Goal: Task Accomplishment & Management: Manage account settings

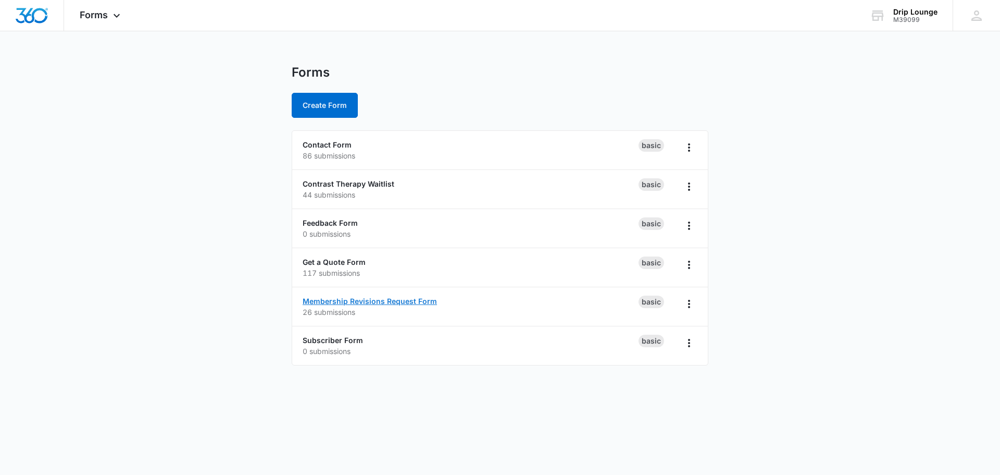
click at [407, 304] on link "Membership Revisions Request Form" at bounding box center [370, 300] width 134 height 9
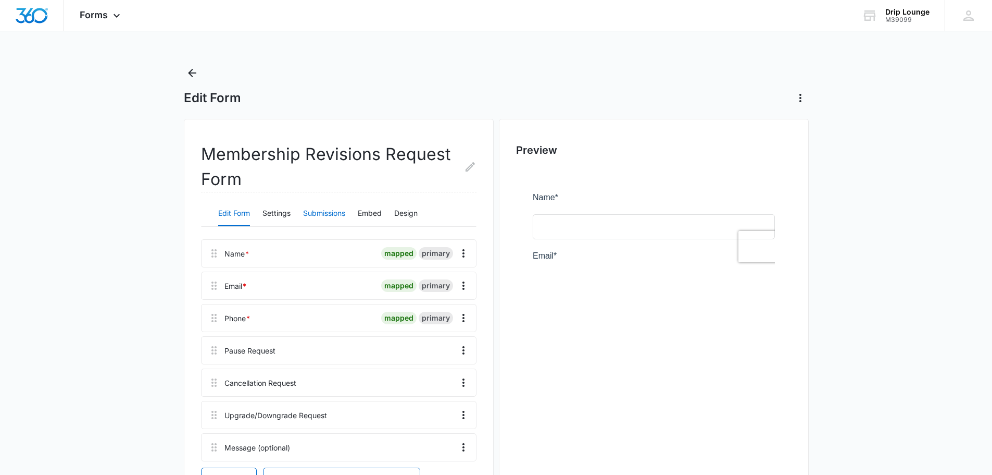
click at [327, 212] on button "Submissions" at bounding box center [324, 213] width 42 height 25
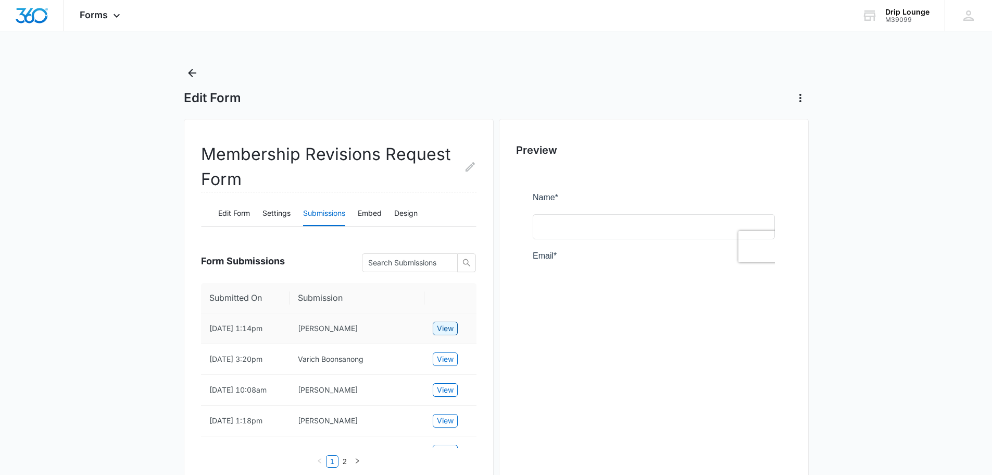
click at [443, 331] on span "View" at bounding box center [445, 327] width 17 height 11
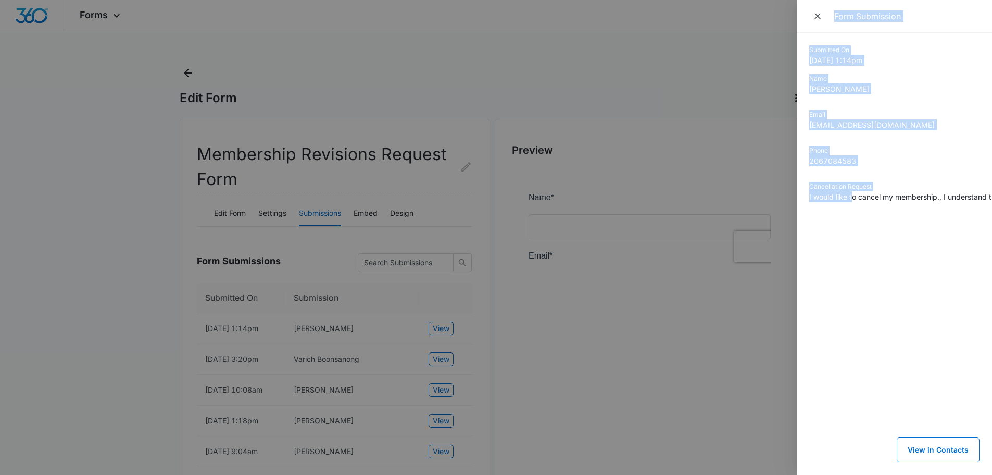
drag, startPoint x: 854, startPoint y: 200, endPoint x: 781, endPoint y: 226, distance: 76.8
click at [781, 226] on div "Form Submission Submitted On 9/03/2025 1:14pm Name Brandon Scott Email brandonl…" at bounding box center [496, 237] width 992 height 475
click at [897, 173] on div "Phone 2067084583" at bounding box center [895, 160] width 170 height 28
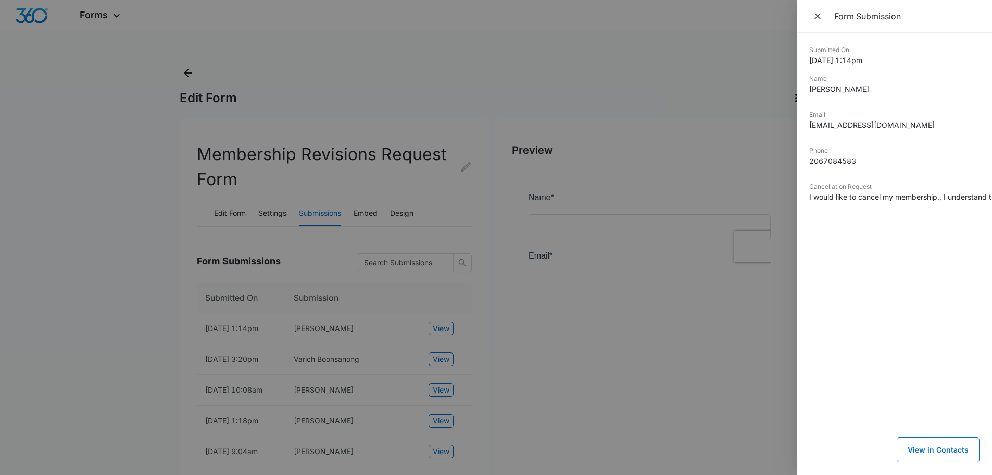
click at [497, 341] on div at bounding box center [496, 237] width 992 height 475
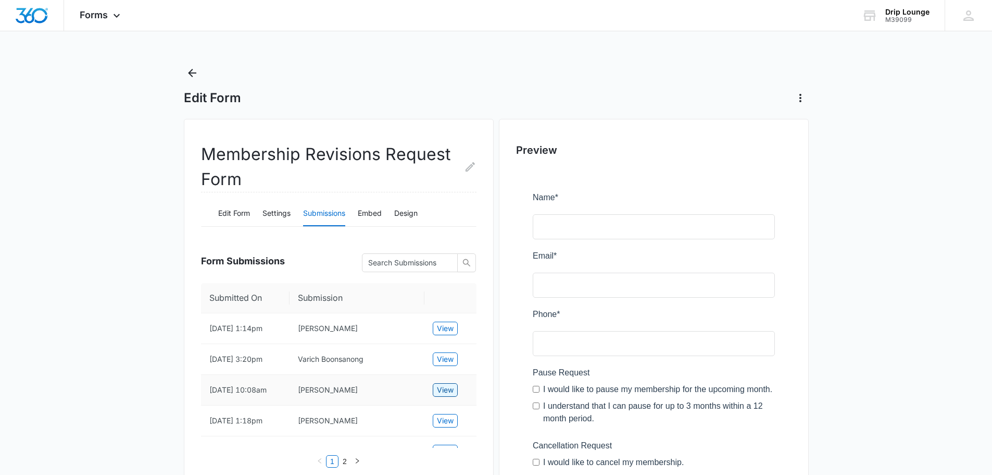
click at [449, 389] on span "View" at bounding box center [445, 389] width 17 height 11
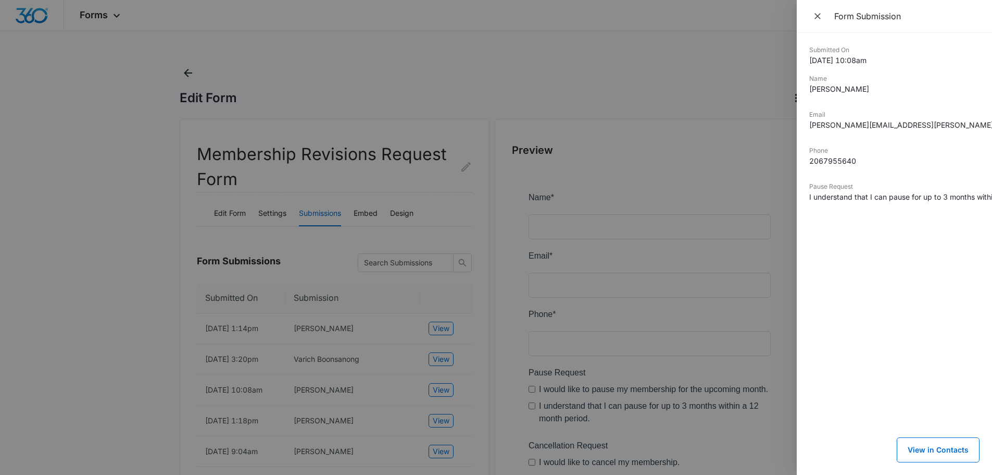
click at [502, 253] on div at bounding box center [496, 237] width 992 height 475
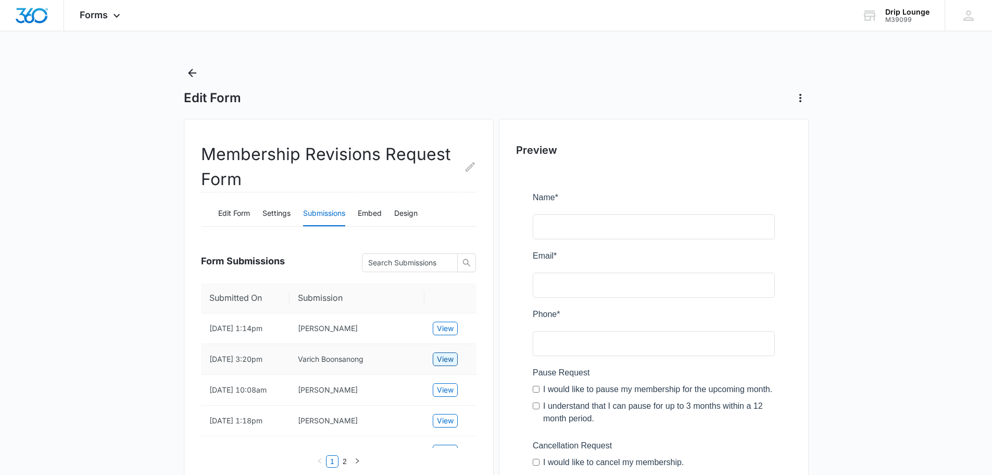
click at [446, 355] on span "View" at bounding box center [445, 358] width 17 height 11
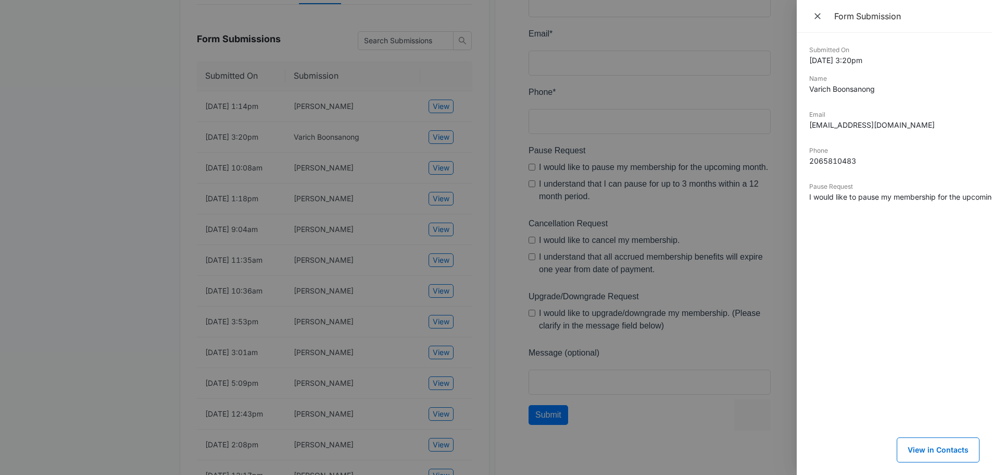
scroll to position [365, 0]
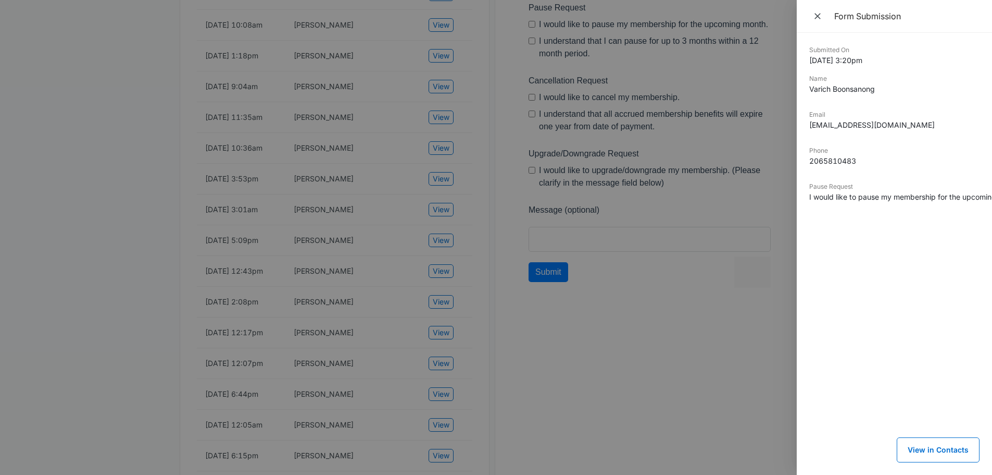
click at [497, 286] on div at bounding box center [496, 237] width 992 height 475
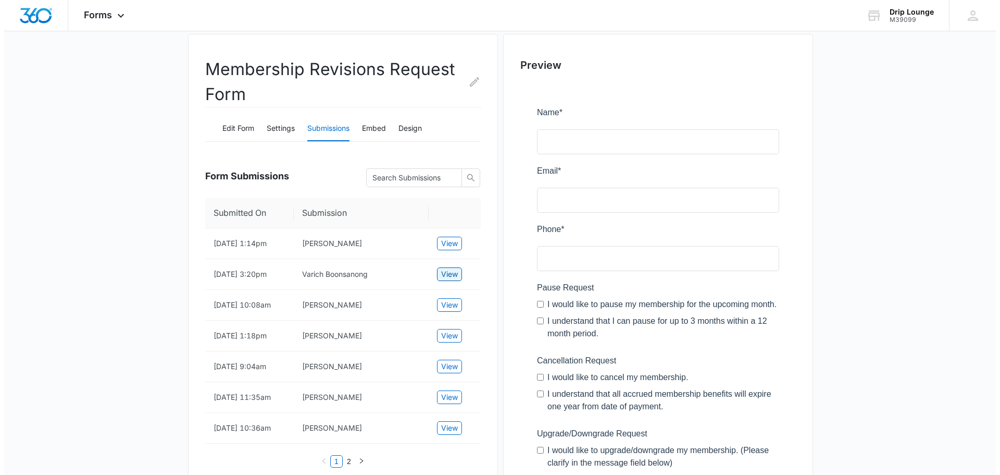
scroll to position [0, 0]
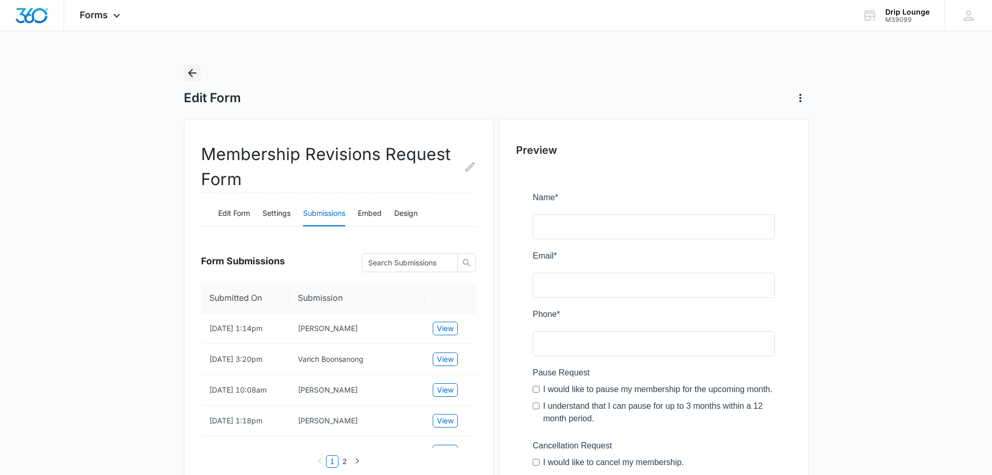
click at [190, 69] on icon "Back" at bounding box center [192, 73] width 13 height 13
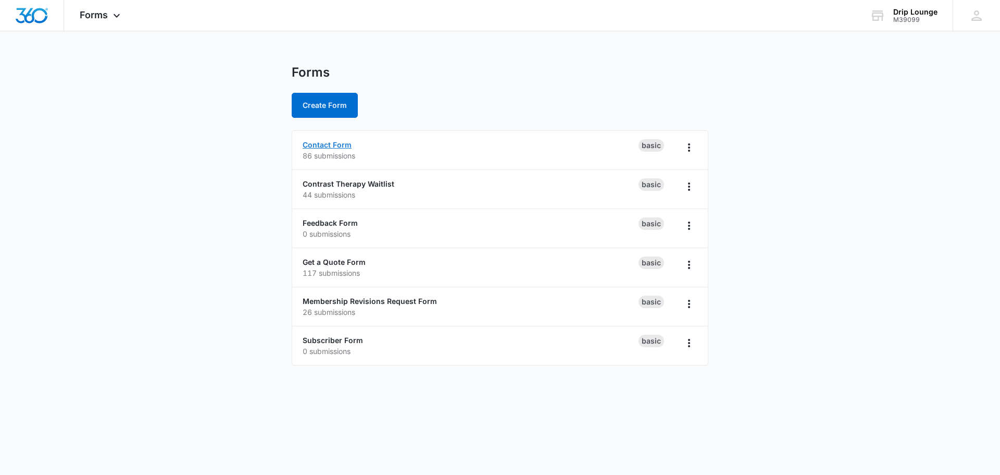
click at [334, 147] on link "Contact Form" at bounding box center [327, 144] width 49 height 9
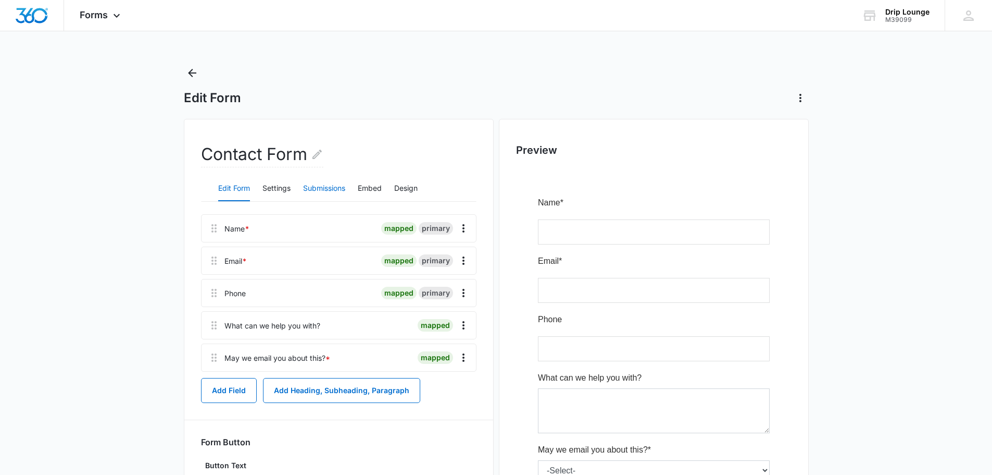
click at [324, 188] on button "Submissions" at bounding box center [324, 188] width 42 height 25
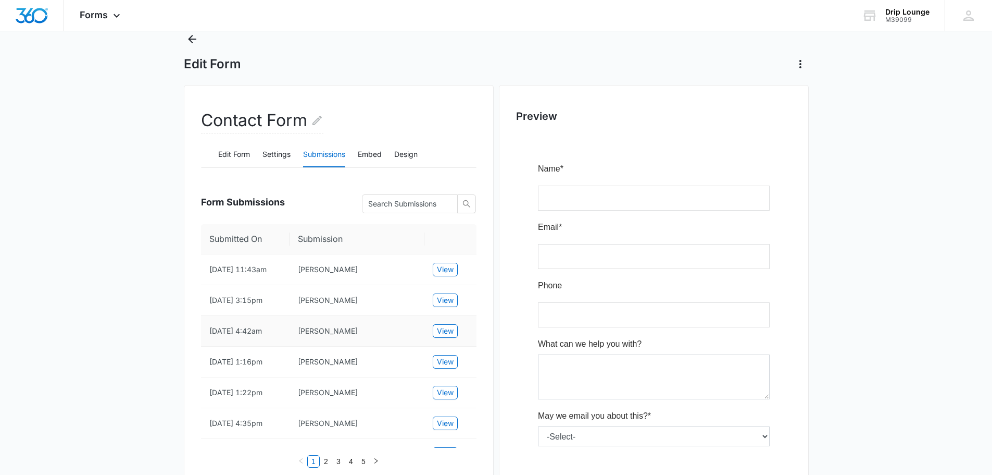
scroll to position [52, 0]
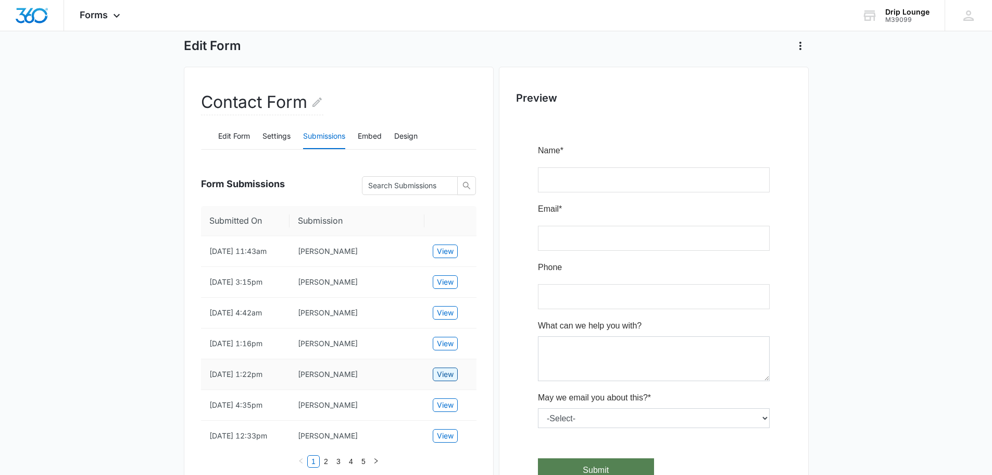
click at [447, 375] on span "View" at bounding box center [445, 373] width 17 height 11
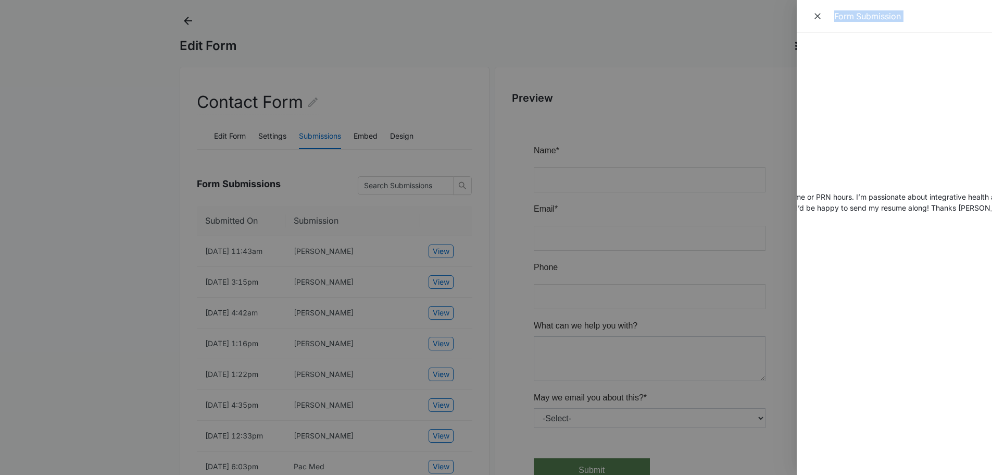
scroll to position [0, 0]
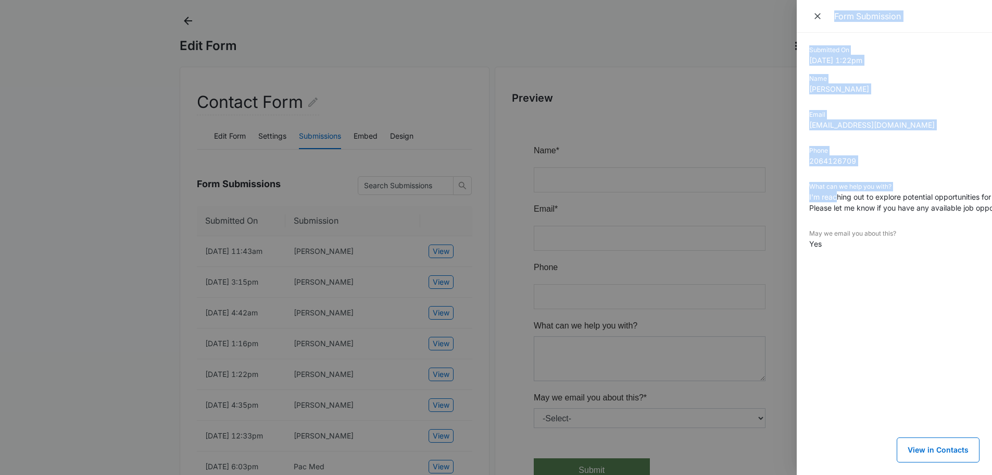
drag, startPoint x: 835, startPoint y: 198, endPoint x: 777, endPoint y: 210, distance: 59.1
click at [777, 210] on div "Form Submission Submitted On [DATE] 1:22pm Name [PERSON_NAME] Email [EMAIL_ADDR…" at bounding box center [496, 237] width 992 height 475
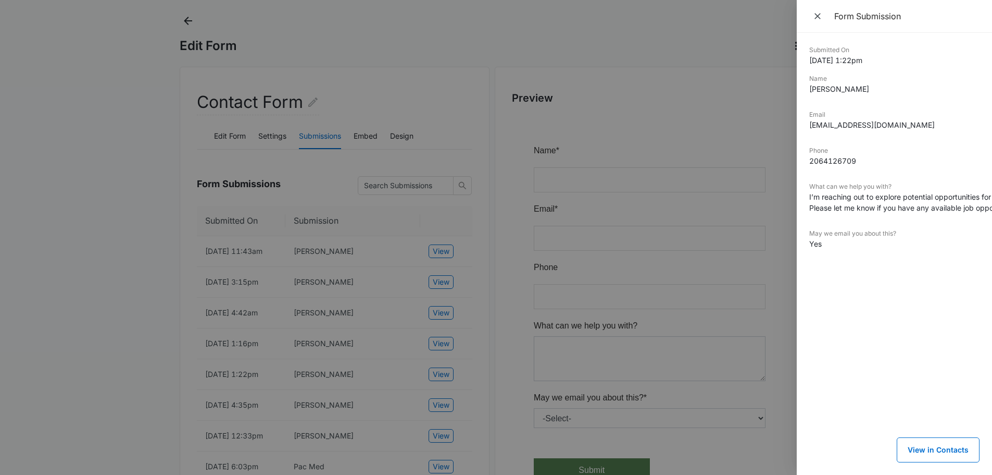
click at [856, 201] on dd "I’m reaching out to explore potential opportunities for full or part-time or PR…" at bounding box center [895, 202] width 170 height 22
click at [305, 320] on div at bounding box center [496, 237] width 992 height 475
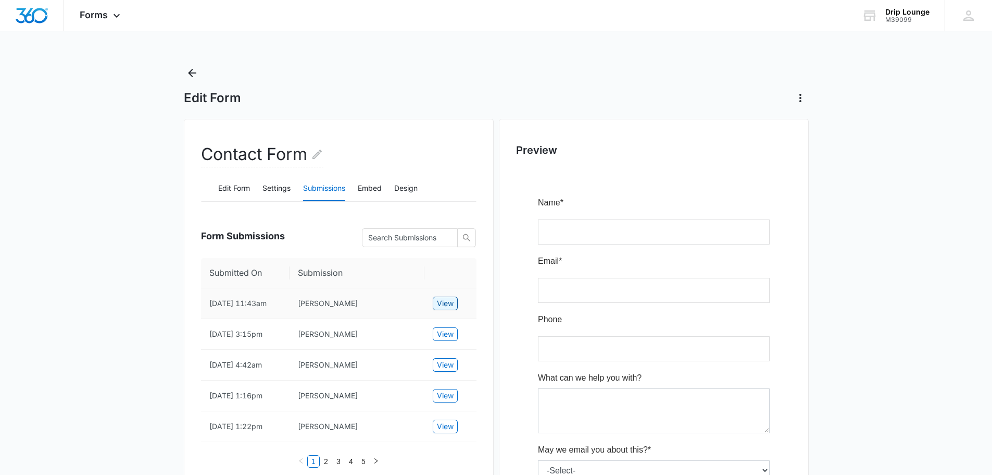
click at [445, 301] on span "View" at bounding box center [445, 302] width 17 height 11
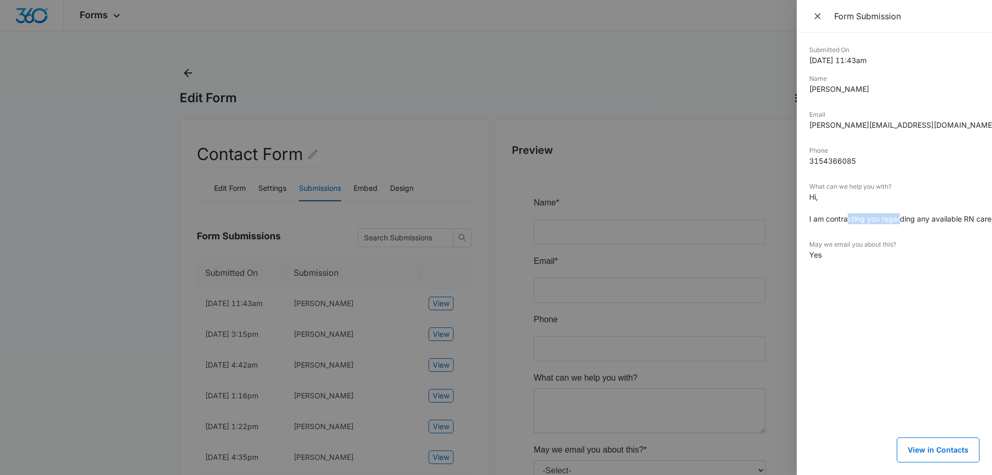
drag, startPoint x: 850, startPoint y: 221, endPoint x: 900, endPoint y: 218, distance: 49.6
click at [900, 218] on dd "Hi, I am contracting you regarding any available RN career opportunities with D…" at bounding box center [895, 207] width 170 height 33
click at [934, 215] on dd "Hi, I am contracting you regarding any available RN career opportunities with D…" at bounding box center [895, 207] width 170 height 33
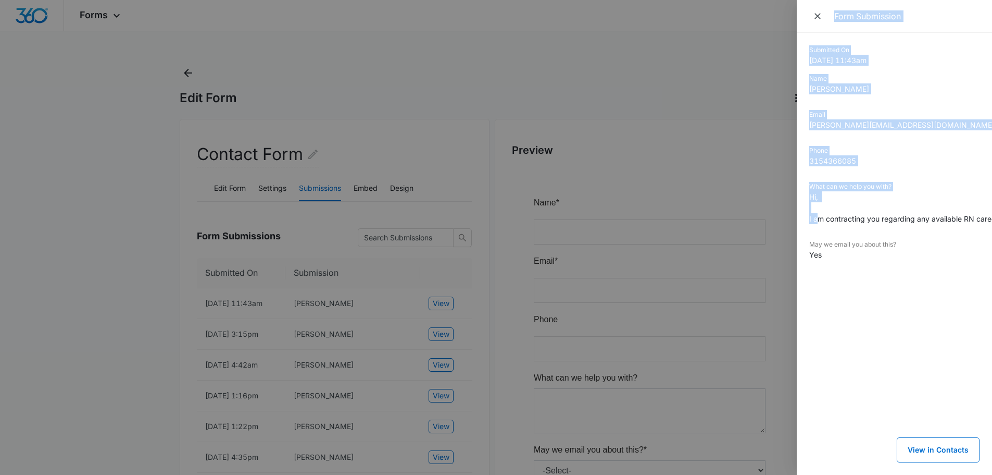
drag, startPoint x: 817, startPoint y: 217, endPoint x: 678, endPoint y: 239, distance: 140.7
click at [678, 239] on div "Form Submission Submitted On [DATE] 11:43am Name [PERSON_NAME] Email [PERSON_NA…" at bounding box center [496, 237] width 992 height 475
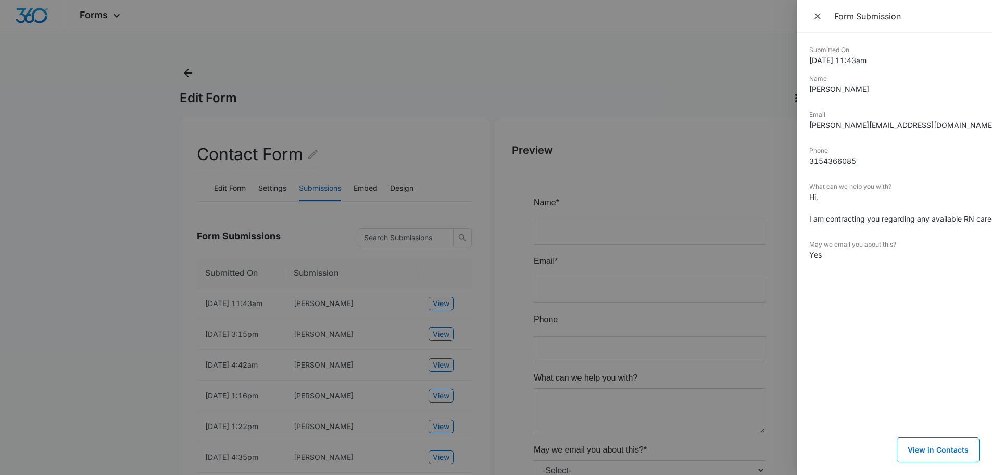
click at [839, 216] on dd "Hi, I am contracting you regarding any available RN career opportunities with D…" at bounding box center [895, 207] width 170 height 33
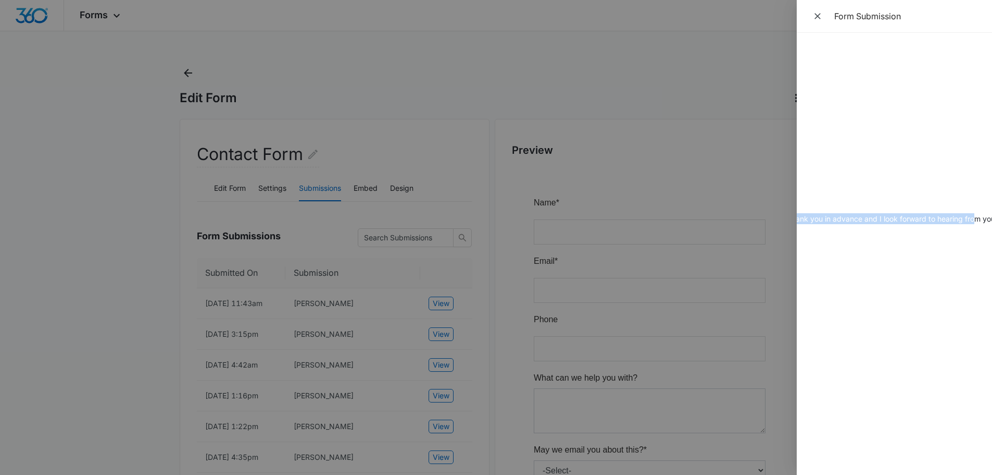
scroll to position [0, 915]
drag, startPoint x: 853, startPoint y: 216, endPoint x: 960, endPoint y: 230, distance: 107.1
click at [963, 229] on div "Submitted On [DATE] 11:43am Name [PERSON_NAME] Email [PERSON_NAME][EMAIL_ADDRES…" at bounding box center [894, 254] width 195 height 442
click at [942, 240] on div "Submitted On [DATE] 11:43am Name [PERSON_NAME] Email [PERSON_NAME][EMAIL_ADDRES…" at bounding box center [894, 254] width 195 height 442
drag, startPoint x: 3, startPoint y: 367, endPoint x: 5, endPoint y: 340, distance: 27.2
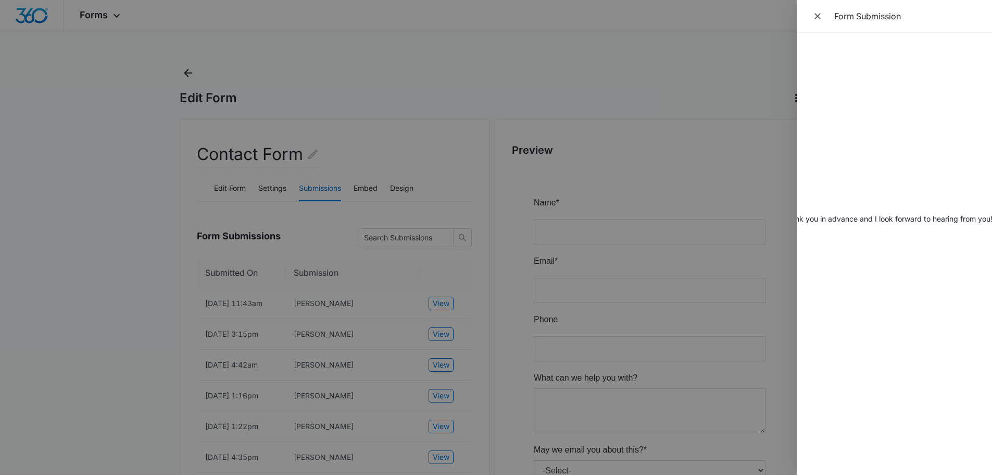
click at [2, 366] on div at bounding box center [496, 237] width 992 height 475
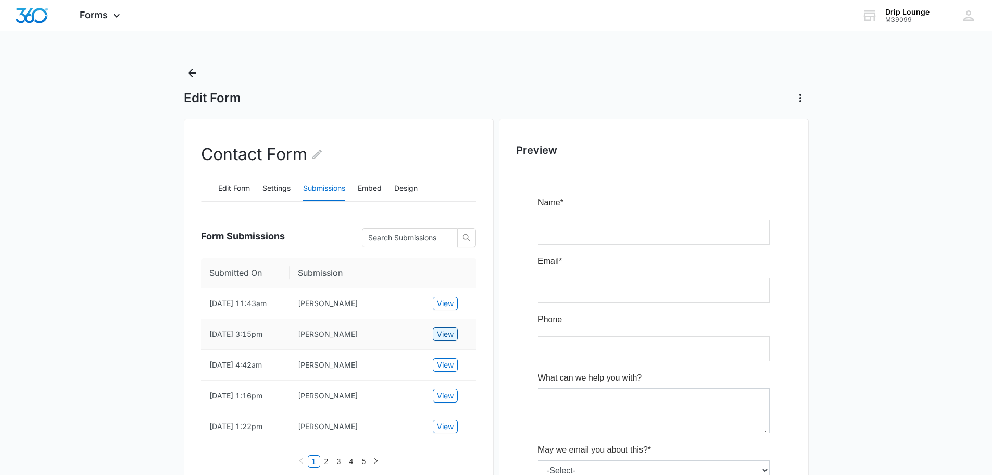
click at [442, 334] on span "View" at bounding box center [445, 333] width 17 height 11
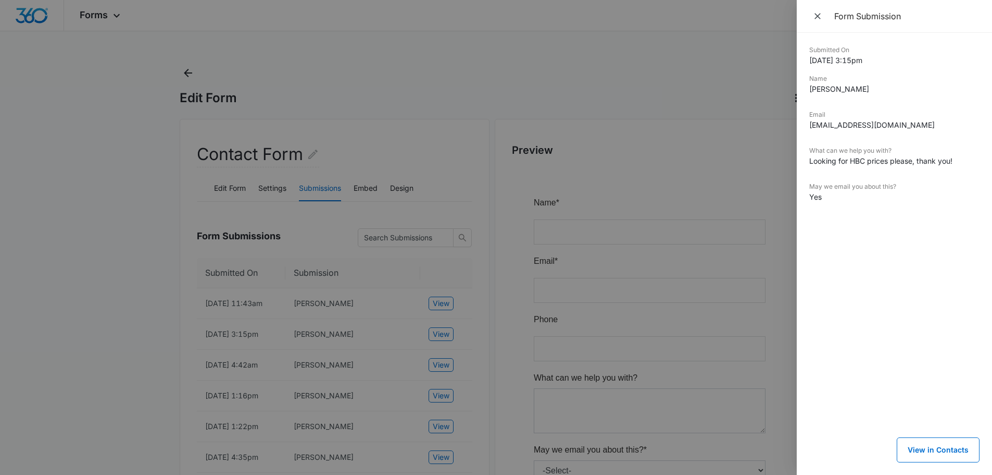
scroll to position [0, 0]
click at [882, 178] on dl "Submitted On [DATE] 3:15pm Name [PERSON_NAME] Email [EMAIL_ADDRESS][DOMAIN_NAME…" at bounding box center [895, 131] width 170 height 172
click at [109, 287] on div at bounding box center [496, 237] width 992 height 475
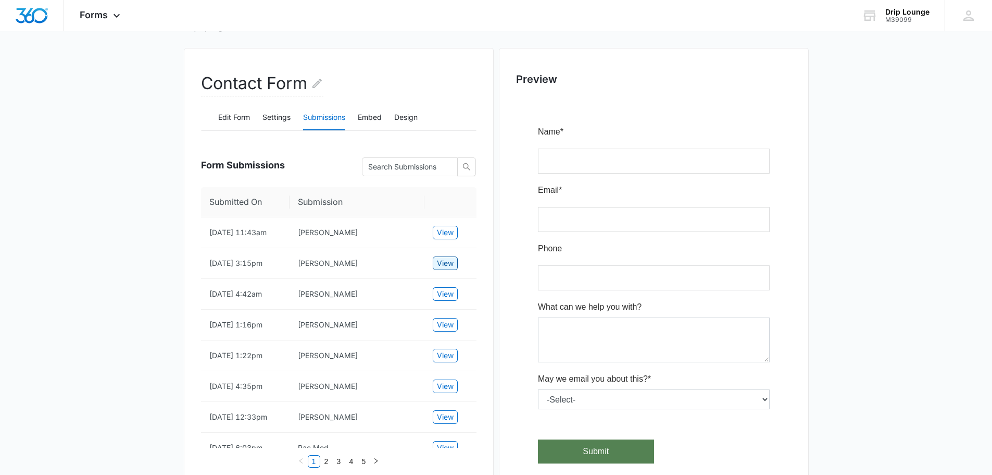
scroll to position [156, 0]
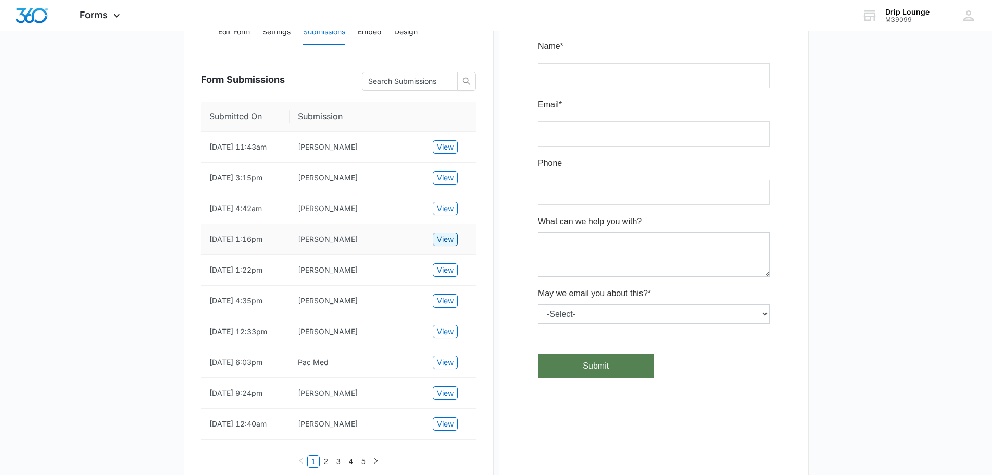
click at [446, 237] on span "View" at bounding box center [445, 238] width 17 height 11
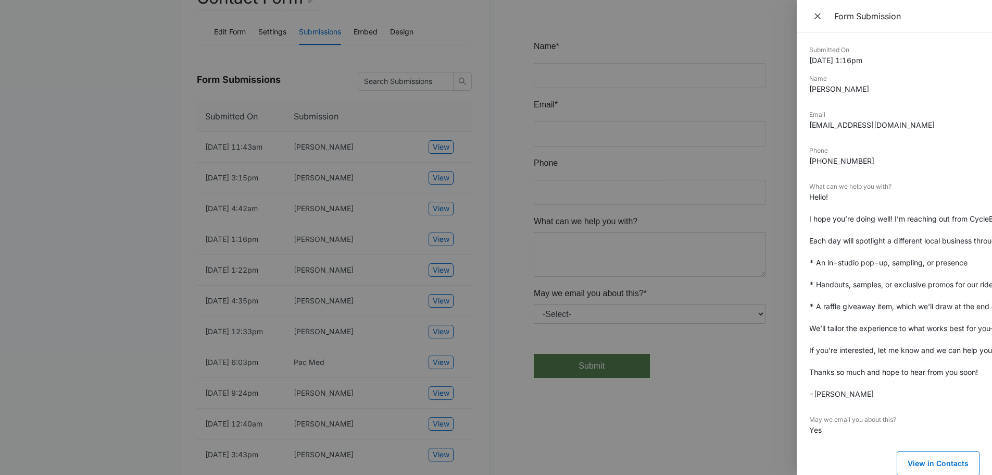
click at [0, 260] on div at bounding box center [496, 237] width 992 height 475
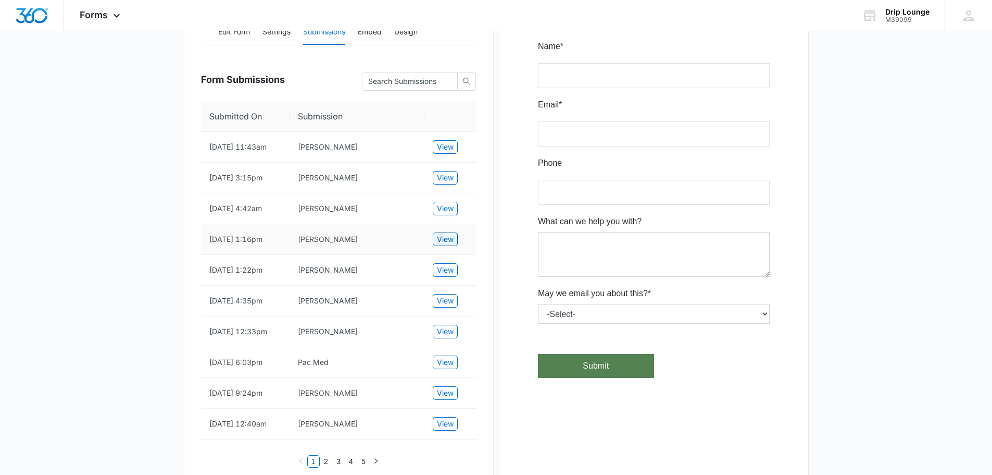
click at [440, 236] on span "View" at bounding box center [445, 238] width 17 height 11
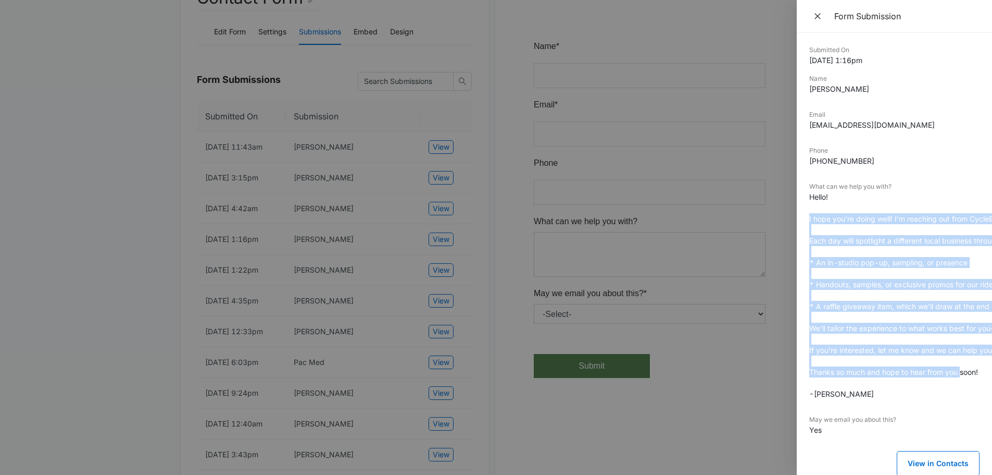
drag, startPoint x: 810, startPoint y: 219, endPoint x: 966, endPoint y: 381, distance: 224.4
click at [966, 381] on dd "Hello! I hope you’re doing well! I’m reaching out from CycleBar SLU because we’…" at bounding box center [895, 295] width 170 height 208
click at [897, 321] on dd "Hello! I hope you’re doing well! I’m reaching out from CycleBar SLU because we’…" at bounding box center [895, 295] width 170 height 208
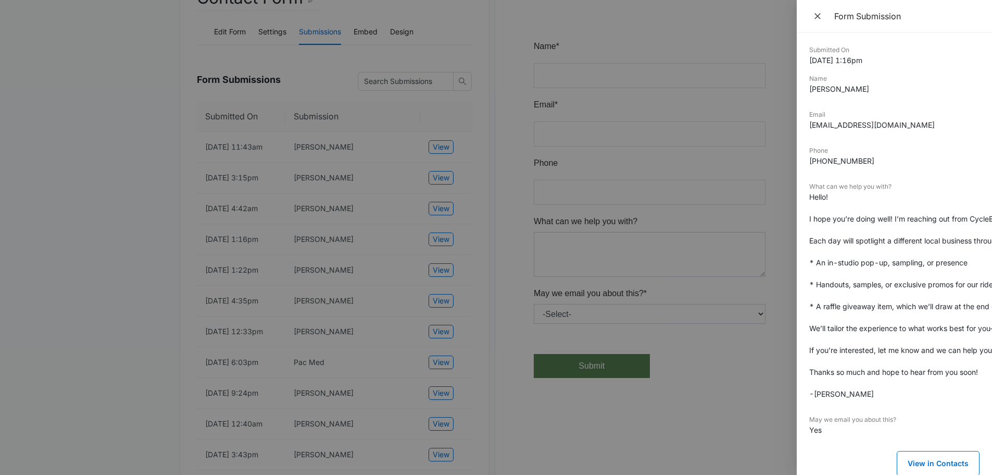
click at [0, 293] on div at bounding box center [496, 237] width 992 height 475
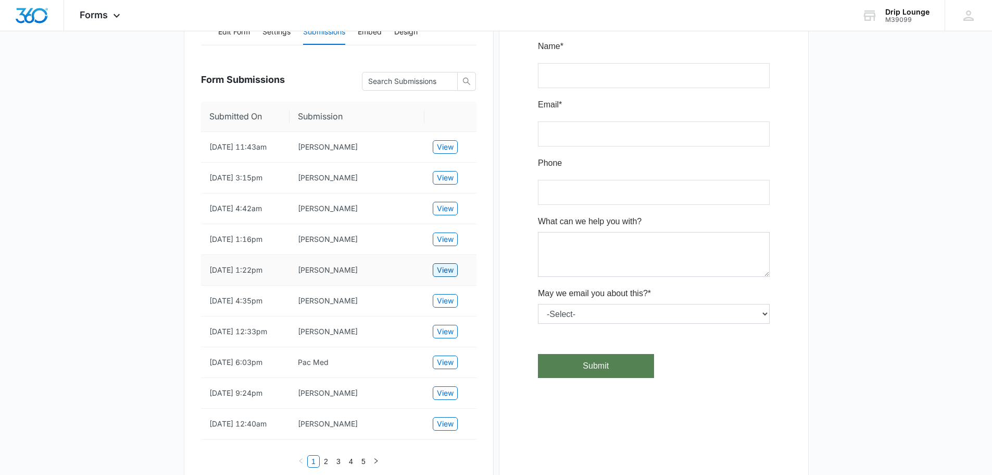
click at [444, 270] on span "View" at bounding box center [445, 269] width 17 height 11
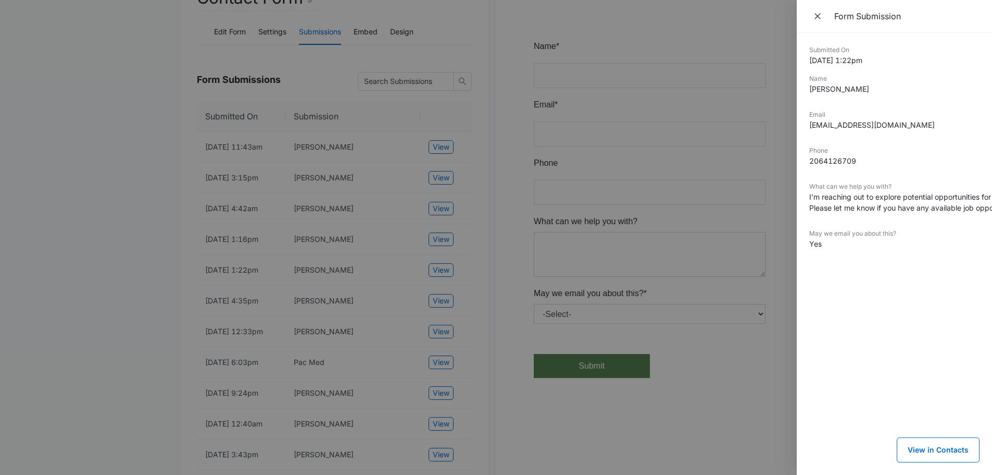
drag, startPoint x: 495, startPoint y: 278, endPoint x: 447, endPoint y: 303, distance: 53.6
click at [494, 278] on div at bounding box center [496, 237] width 992 height 475
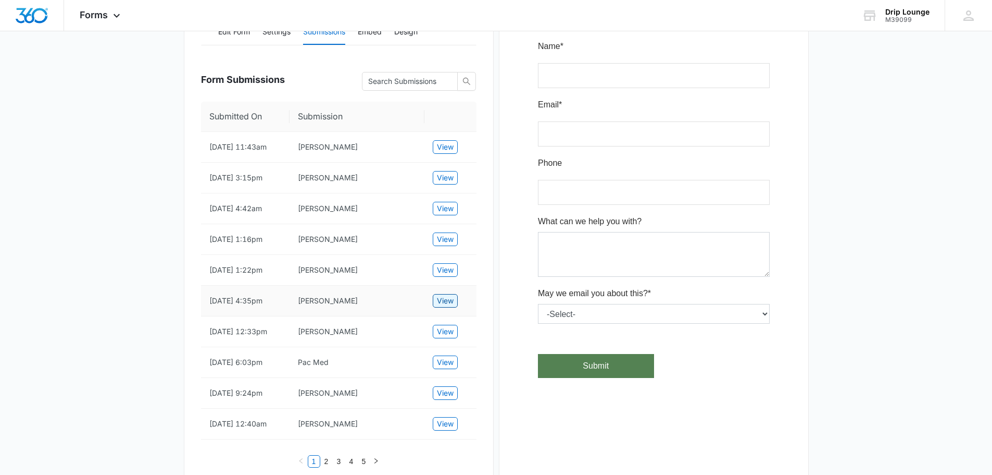
click at [451, 301] on span "View" at bounding box center [445, 300] width 17 height 11
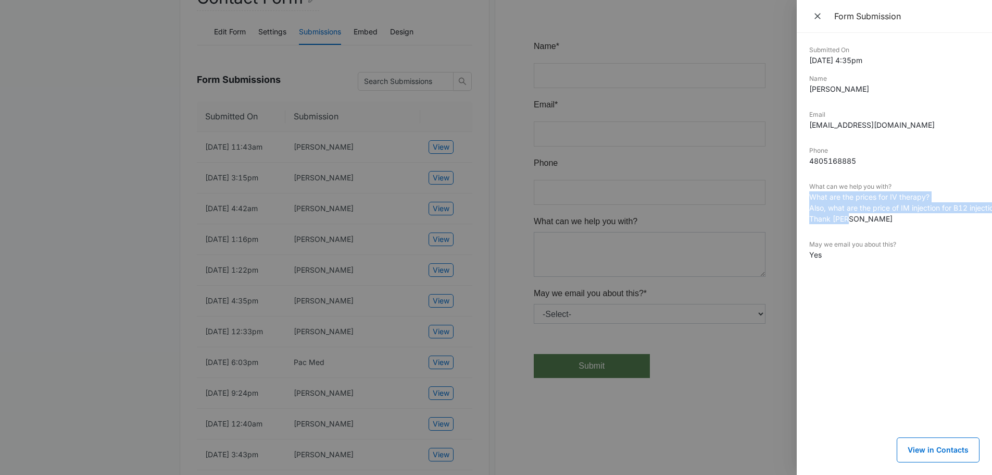
drag, startPoint x: 811, startPoint y: 195, endPoint x: 971, endPoint y: 217, distance: 161.9
click at [971, 217] on dd "What are the prices for IV therapy? Also, what are the price of IM injection fo…" at bounding box center [895, 207] width 170 height 33
click at [935, 239] on dl "Submitted On [DATE] 4:35pm Name [PERSON_NAME] Email [EMAIL_ADDRESS][DOMAIN_NAME…" at bounding box center [895, 160] width 170 height 230
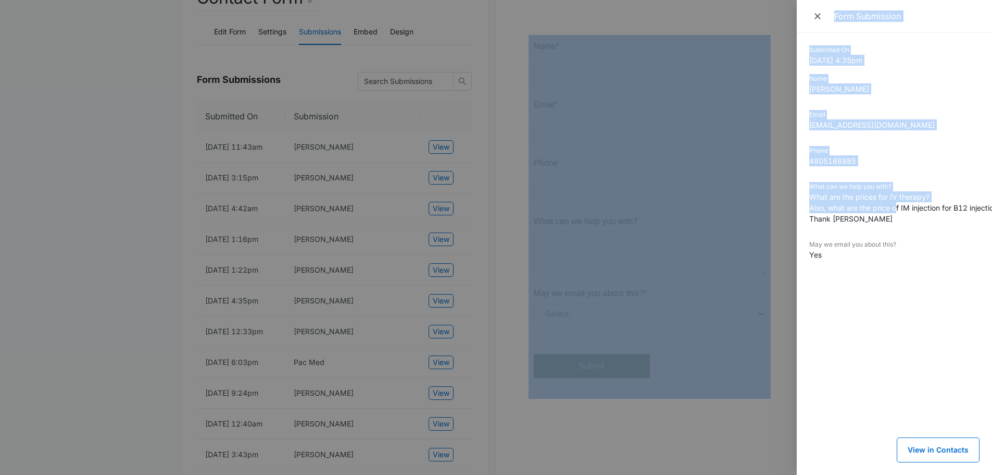
scroll to position [0, 12]
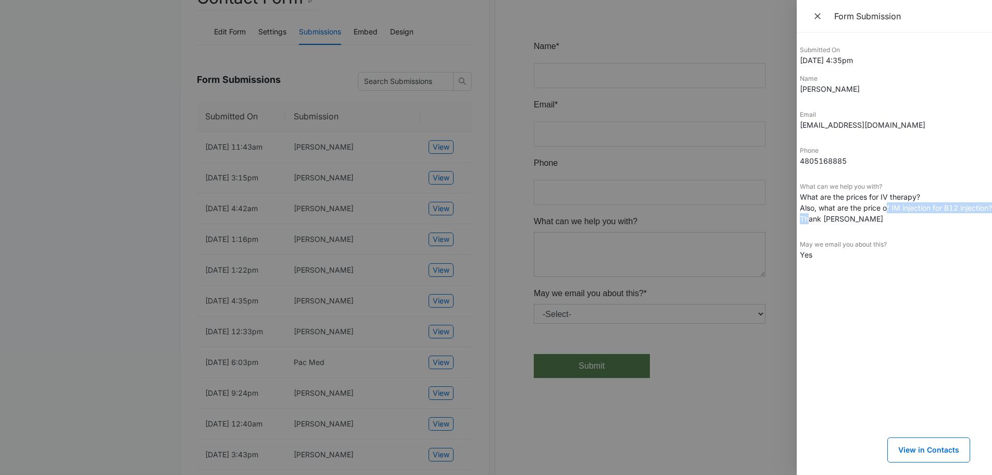
drag, startPoint x: 912, startPoint y: 206, endPoint x: 807, endPoint y: 217, distance: 104.7
click at [807, 217] on dd "What are the prices for IV therapy? Also, what are the price of IM injection fo…" at bounding box center [885, 207] width 170 height 33
click at [878, 199] on dd "What are the prices for IV therapy? Also, what are the price of IM injection fo…" at bounding box center [885, 207] width 170 height 33
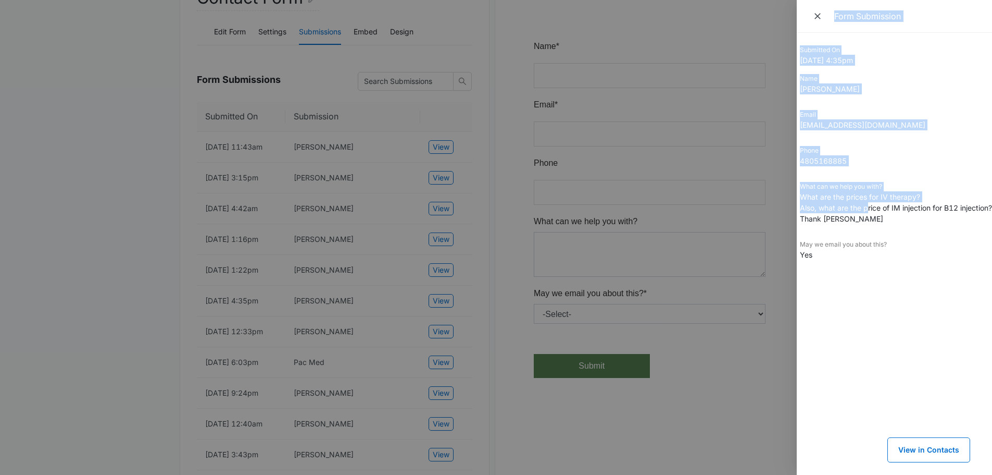
scroll to position [0, 0]
drag, startPoint x: 865, startPoint y: 208, endPoint x: 785, endPoint y: 216, distance: 80.6
click at [785, 216] on div "Form Submission Submitted On [DATE] 4:35pm Name [PERSON_NAME] Email [EMAIL_ADDR…" at bounding box center [496, 237] width 992 height 475
click at [648, 173] on div at bounding box center [496, 237] width 992 height 475
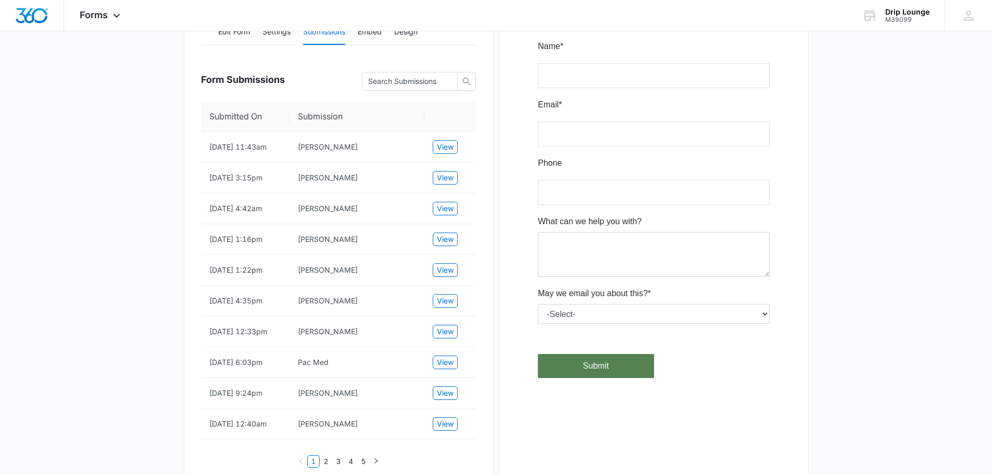
click at [135, 320] on main "Edit Form Contact Form Edit Form Settings Submissions Embed Design Form Submiss…" at bounding box center [496, 359] width 992 height 903
click at [448, 334] on span "View" at bounding box center [445, 331] width 17 height 11
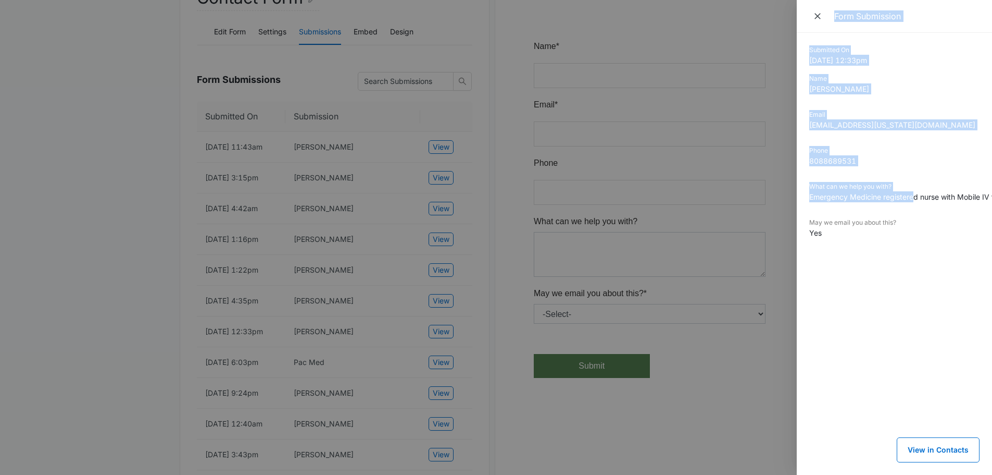
drag, startPoint x: 912, startPoint y: 196, endPoint x: 747, endPoint y: 205, distance: 165.9
click at [747, 205] on div "Form Submission Submitted On [DATE] 12:33pm Name [PERSON_NAME] [PERSON_NAME][EM…" at bounding box center [496, 237] width 992 height 475
click at [956, 147] on dt "Phone" at bounding box center [895, 150] width 170 height 9
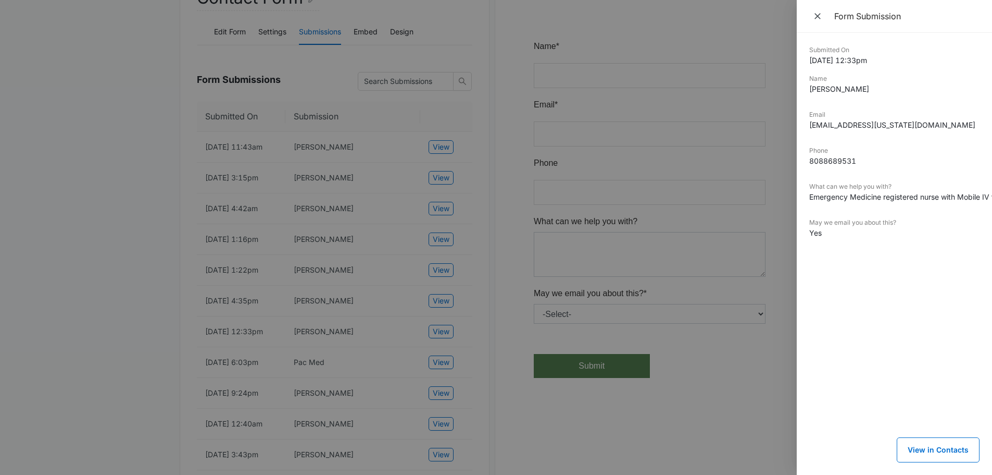
click at [182, 331] on div at bounding box center [496, 237] width 992 height 475
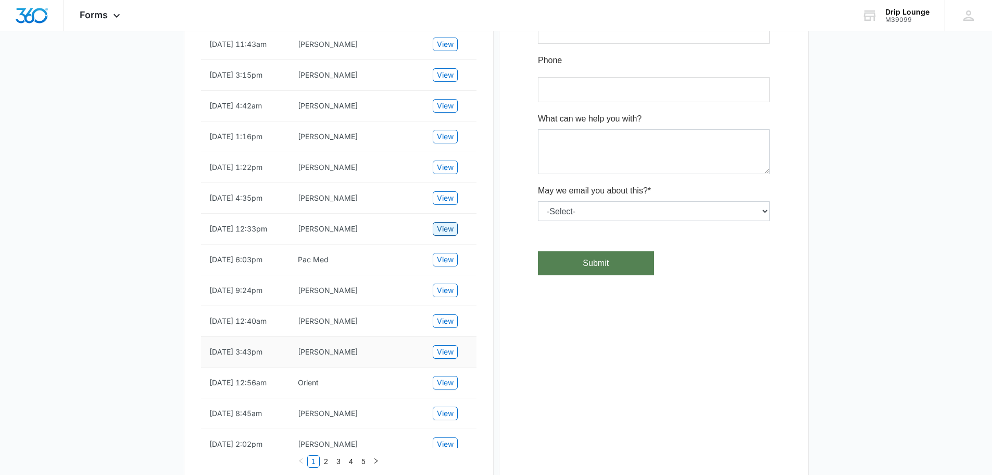
scroll to position [260, 0]
click at [446, 356] on span "View" at bounding box center [445, 349] width 17 height 11
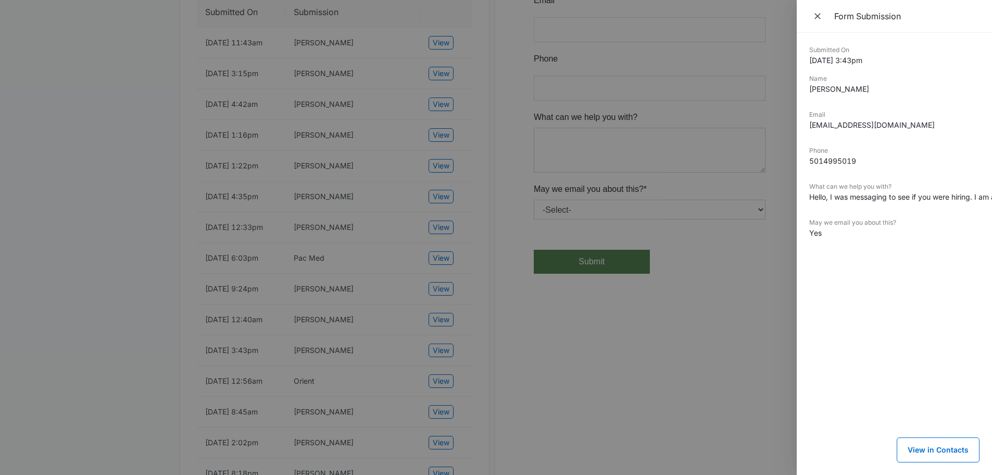
click at [57, 296] on div at bounding box center [496, 237] width 992 height 475
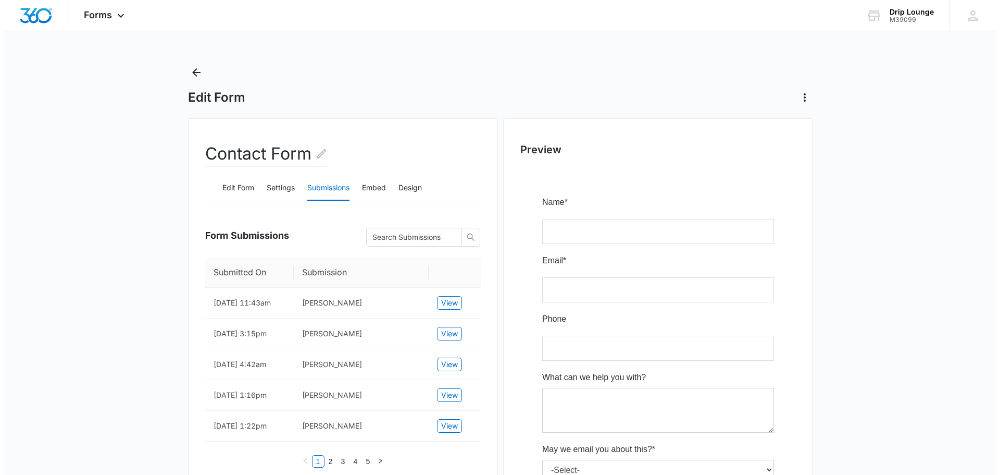
scroll to position [0, 0]
click at [195, 74] on icon "Back" at bounding box center [192, 73] width 13 height 13
